Goal: Information Seeking & Learning: Learn about a topic

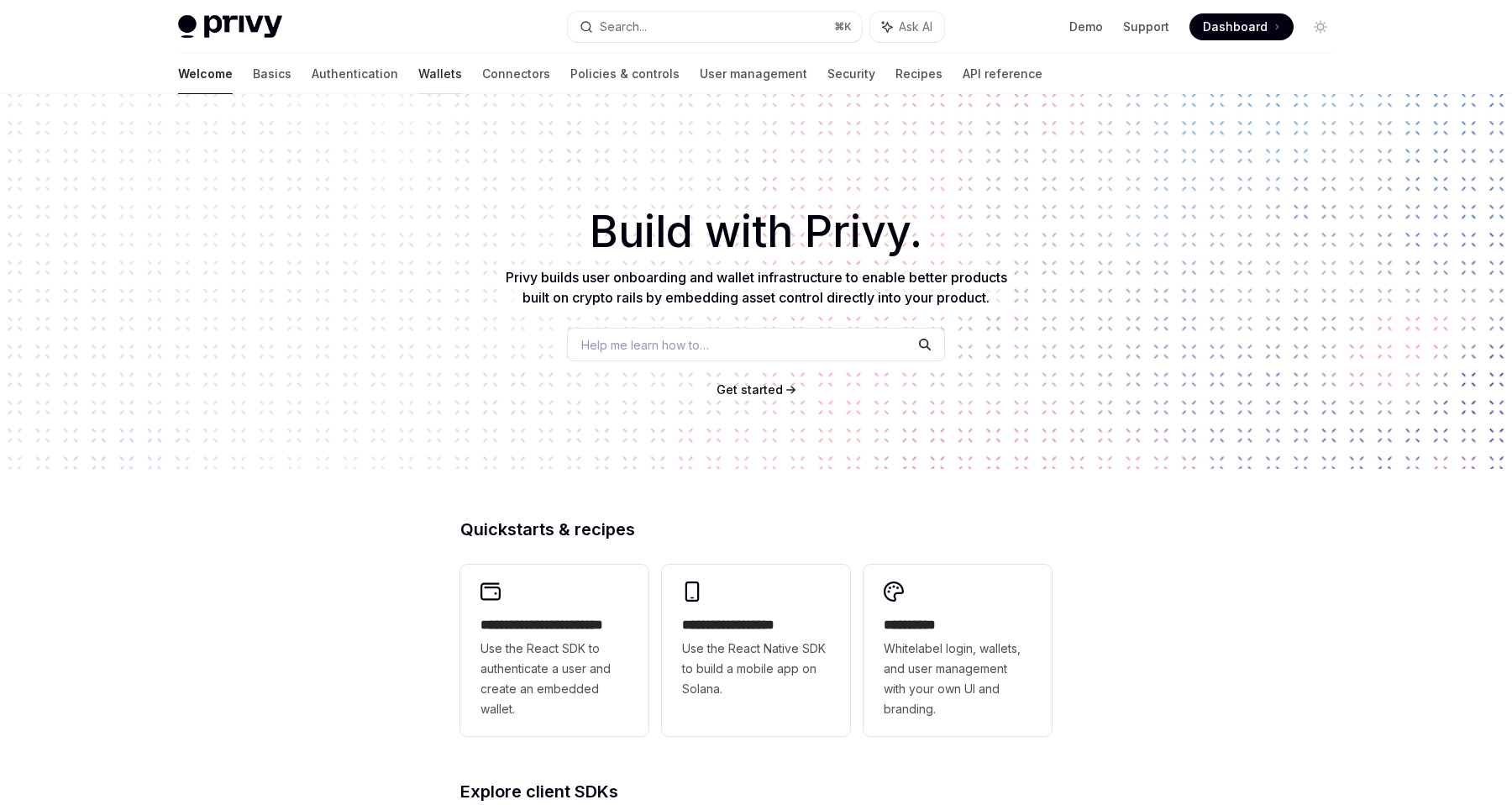
click at [419, 64] on link "Wallets" at bounding box center [440, 74] width 44 height 41
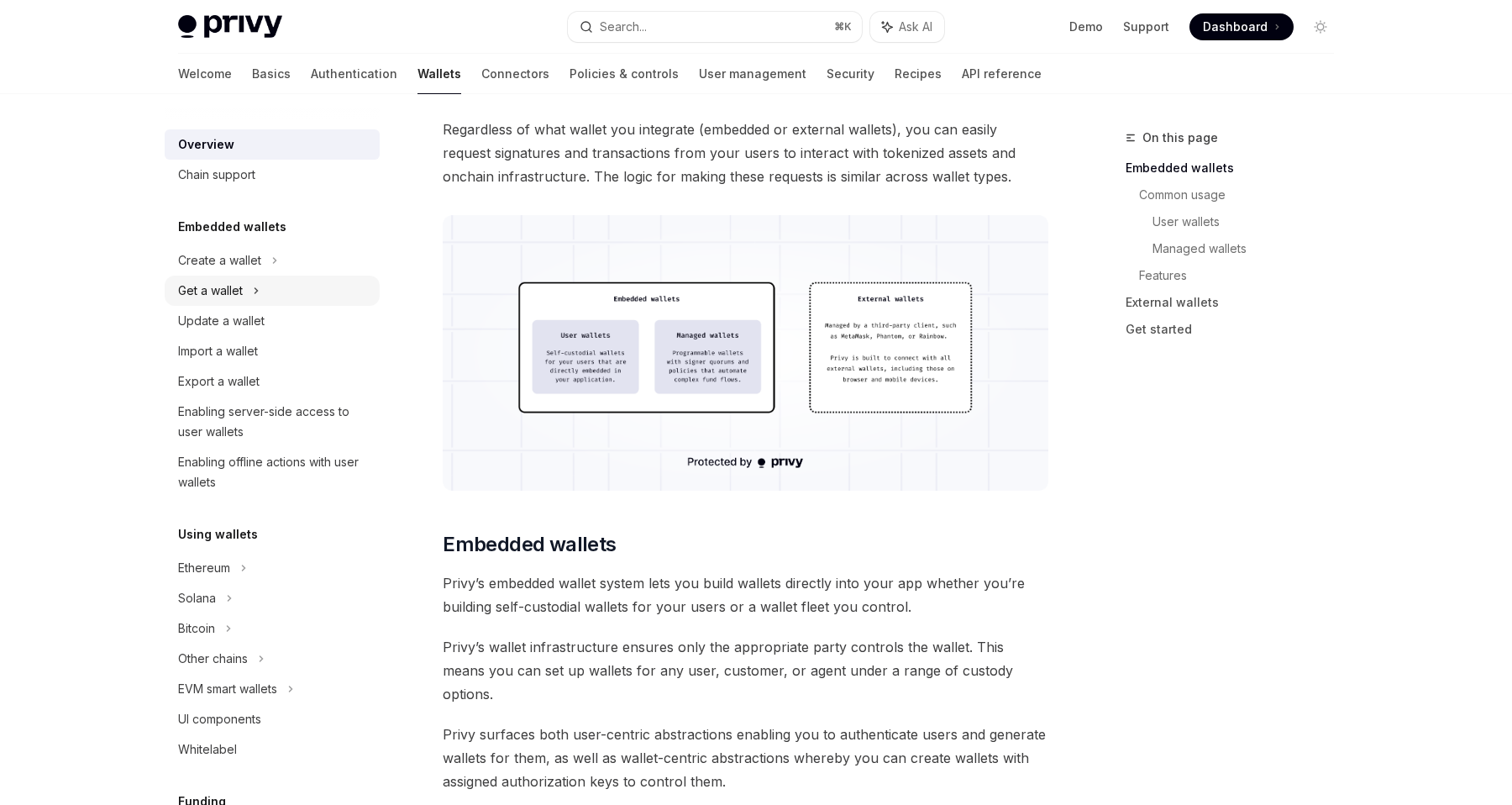
click at [221, 297] on div "Get a wallet" at bounding box center [210, 291] width 65 height 20
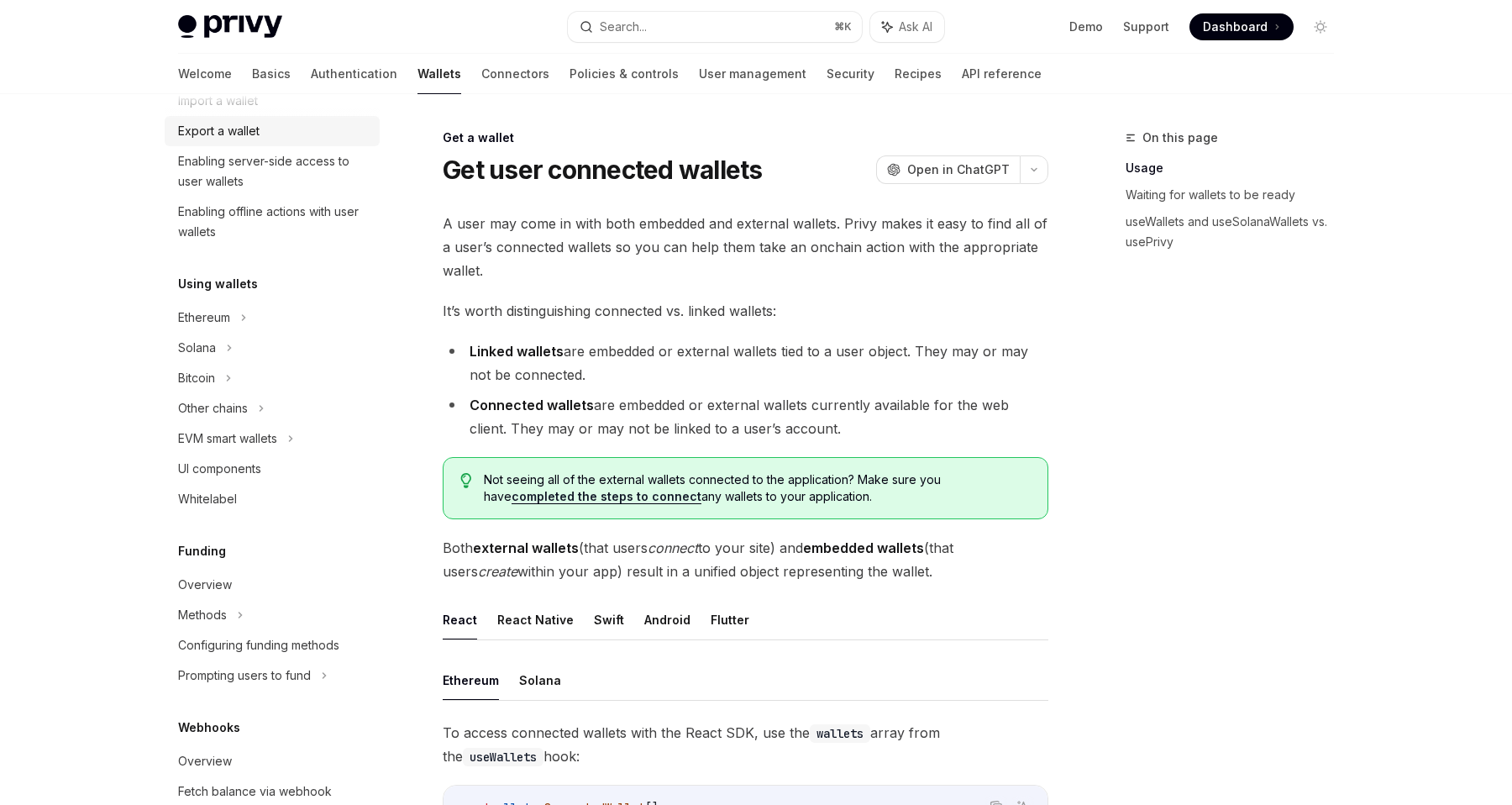
scroll to position [344, 0]
click at [255, 447] on div "EVM smart wallets" at bounding box center [272, 435] width 215 height 31
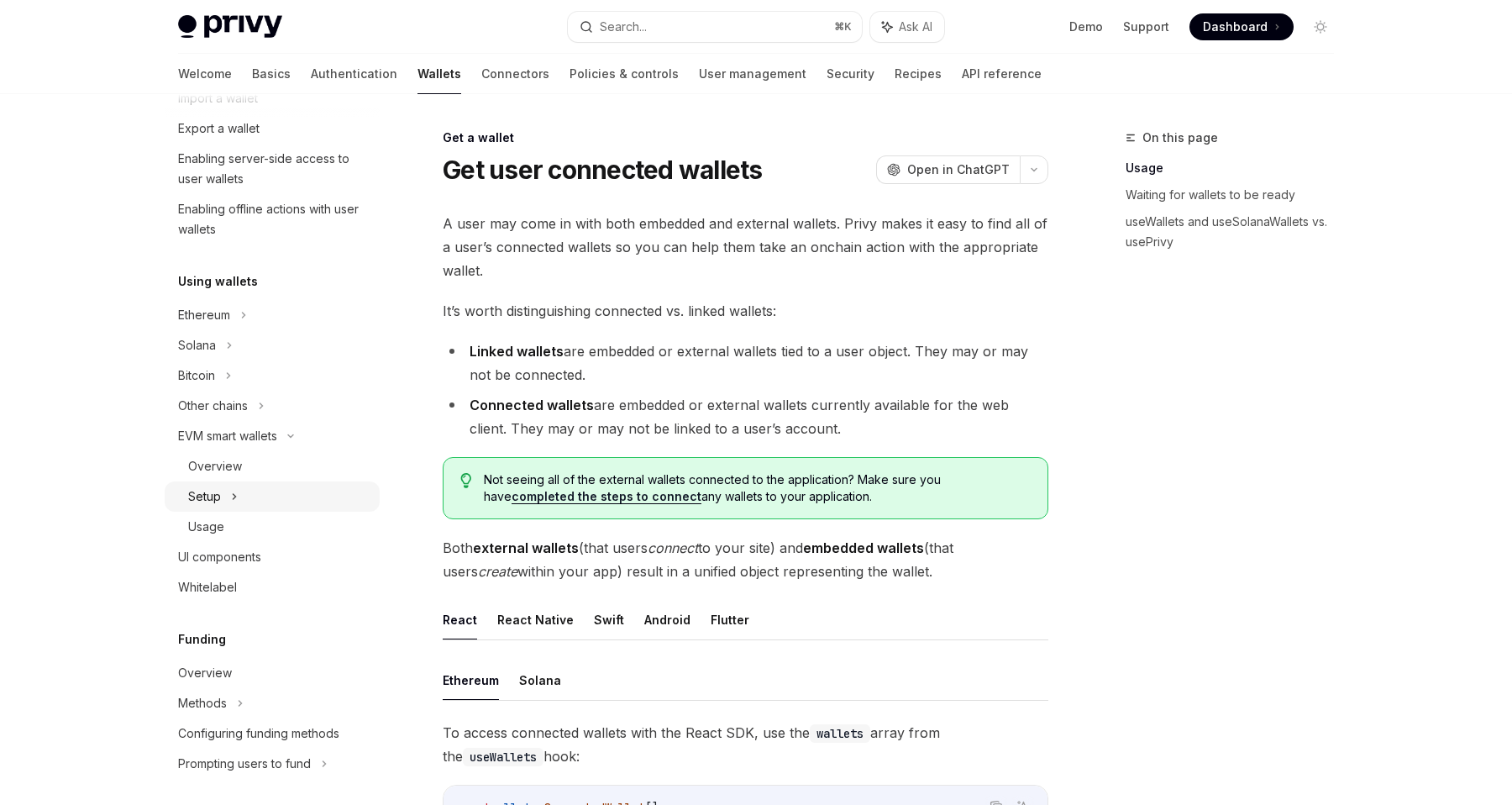
click at [225, 504] on div "Setup" at bounding box center [272, 497] width 215 height 31
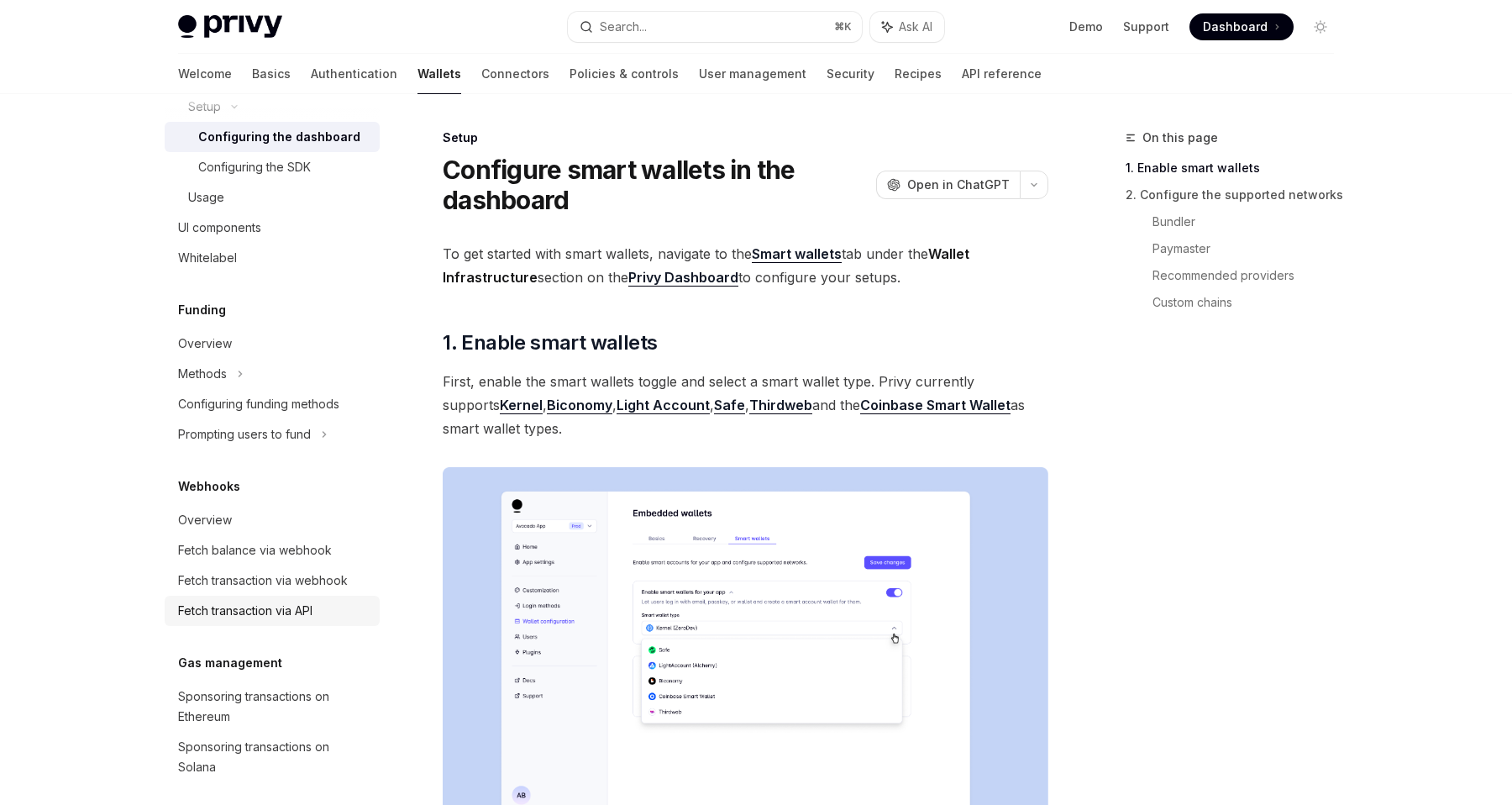
scroll to position [890, 0]
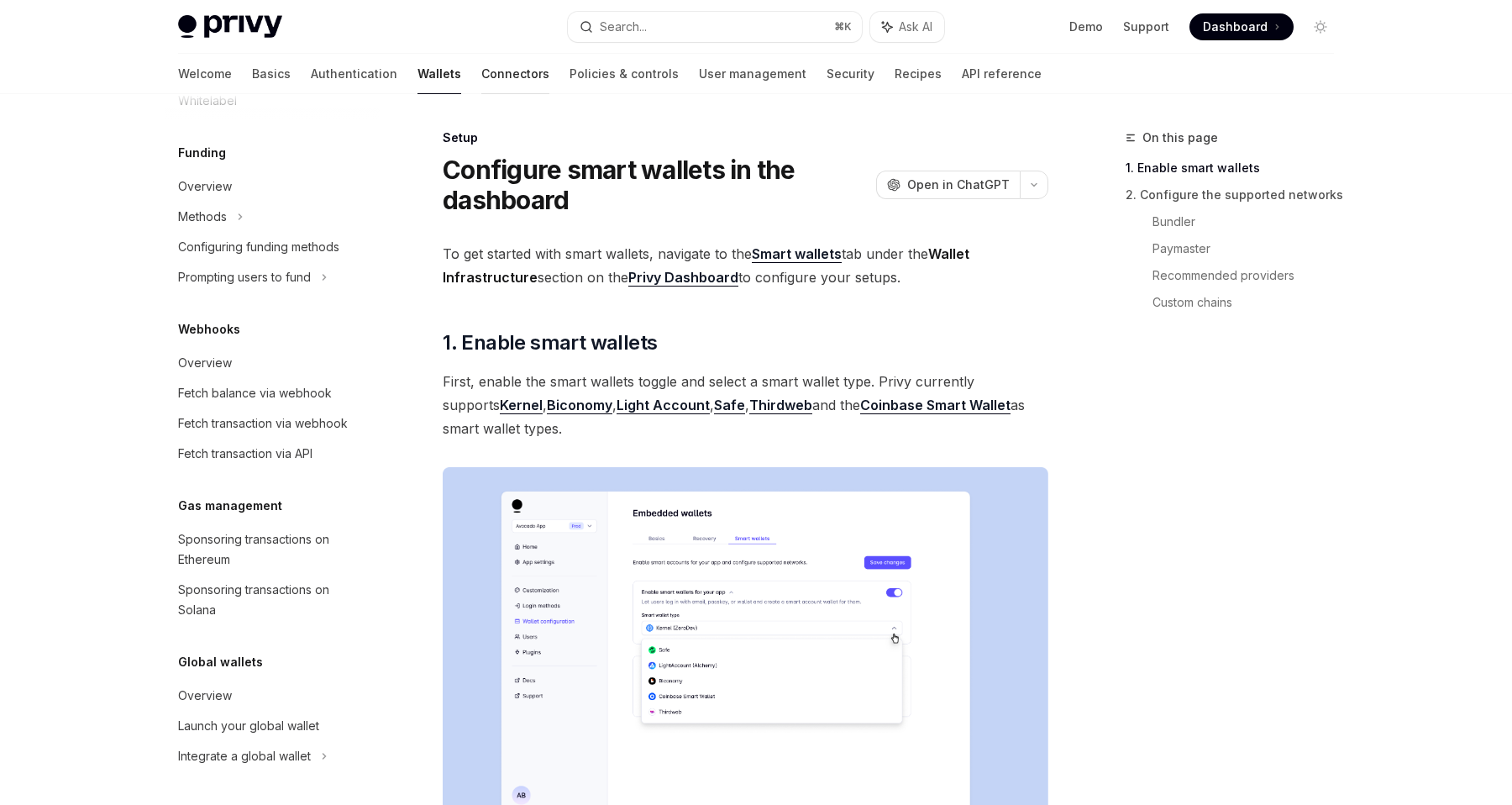
click at [481, 66] on link "Connectors" at bounding box center [515, 74] width 68 height 41
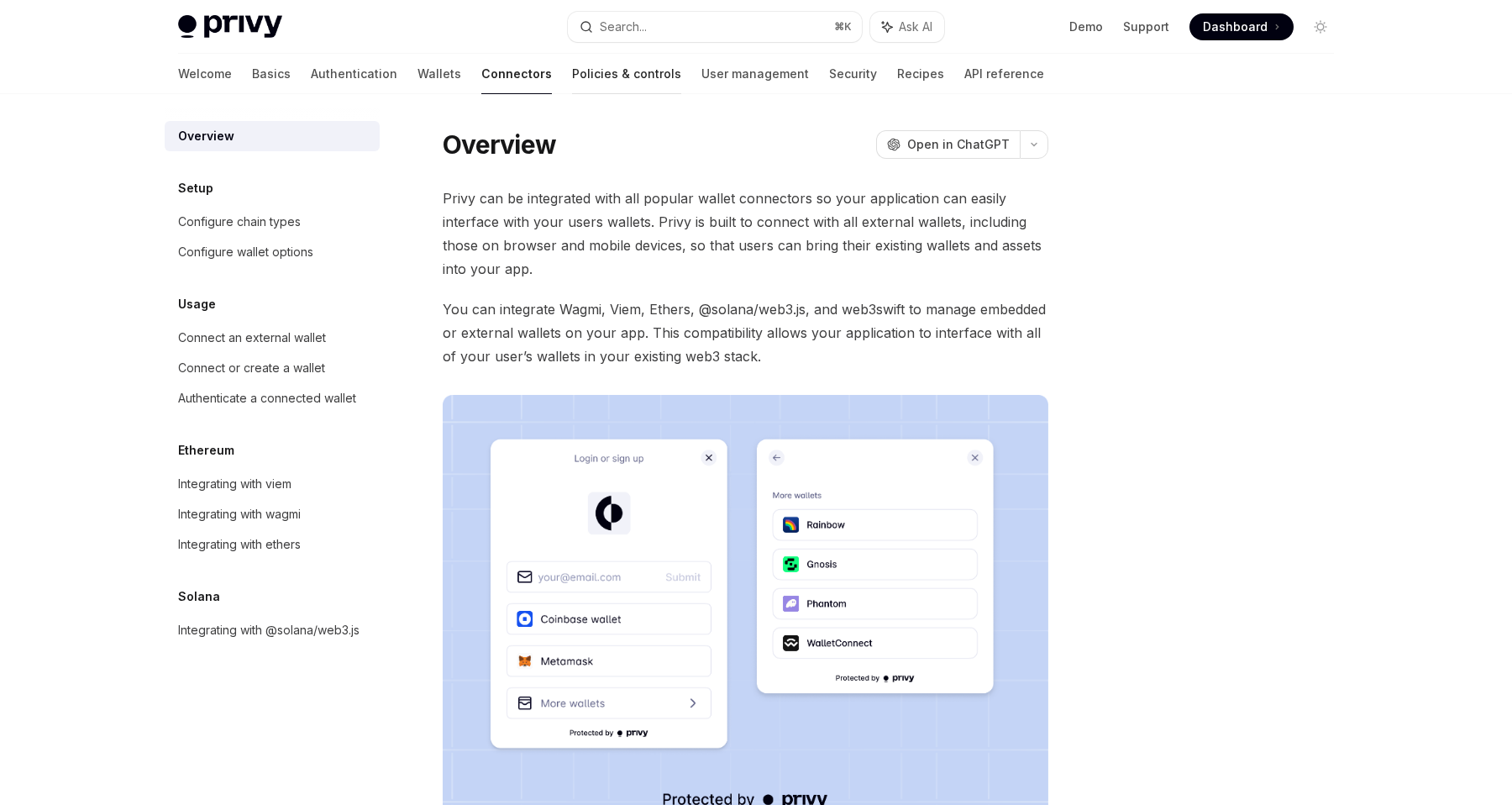
click at [572, 71] on link "Policies & controls" at bounding box center [627, 74] width 109 height 41
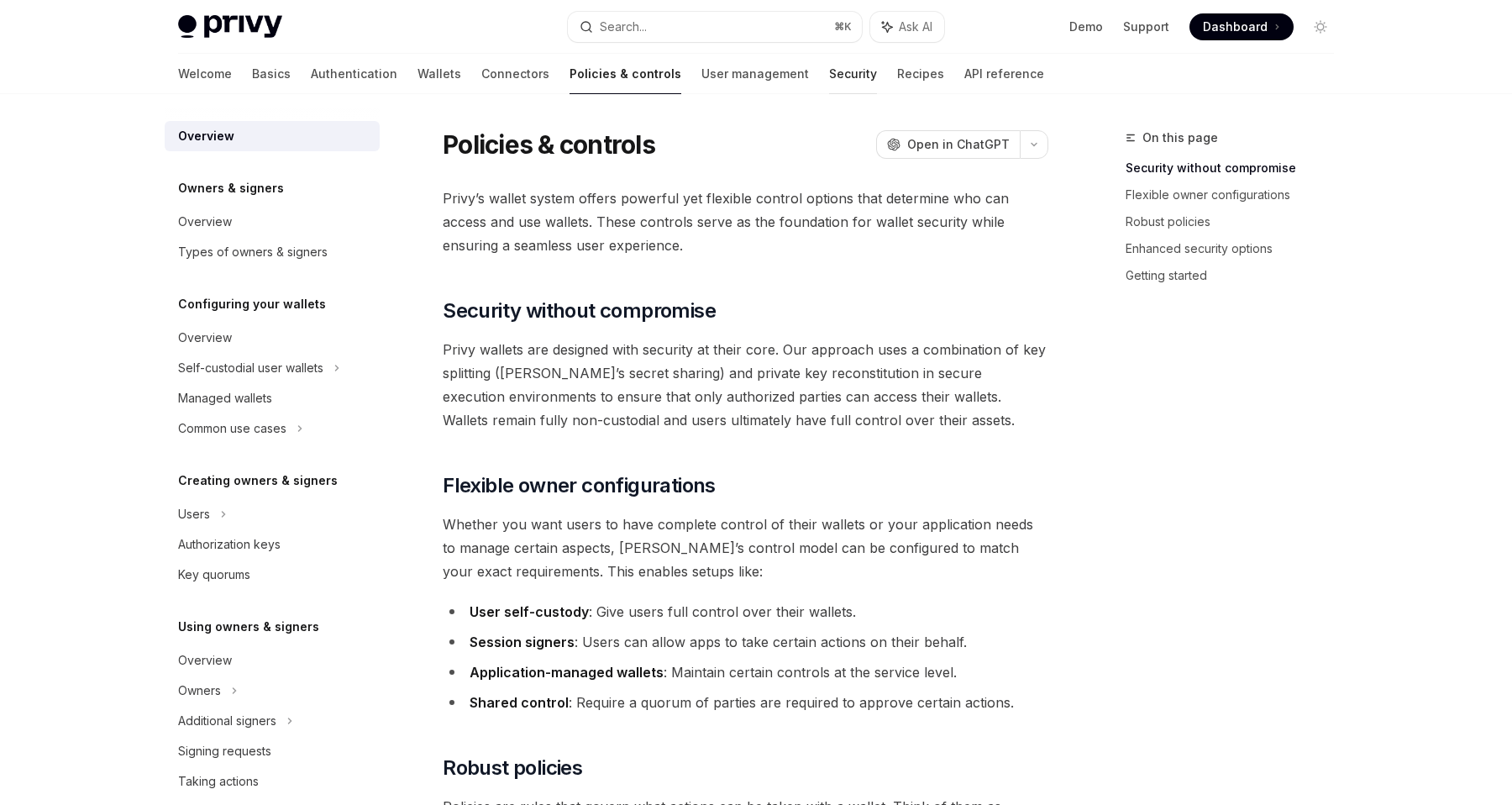
click at [829, 82] on link "Security" at bounding box center [853, 74] width 48 height 41
type textarea "*"
